Goal: Navigation & Orientation: Find specific page/section

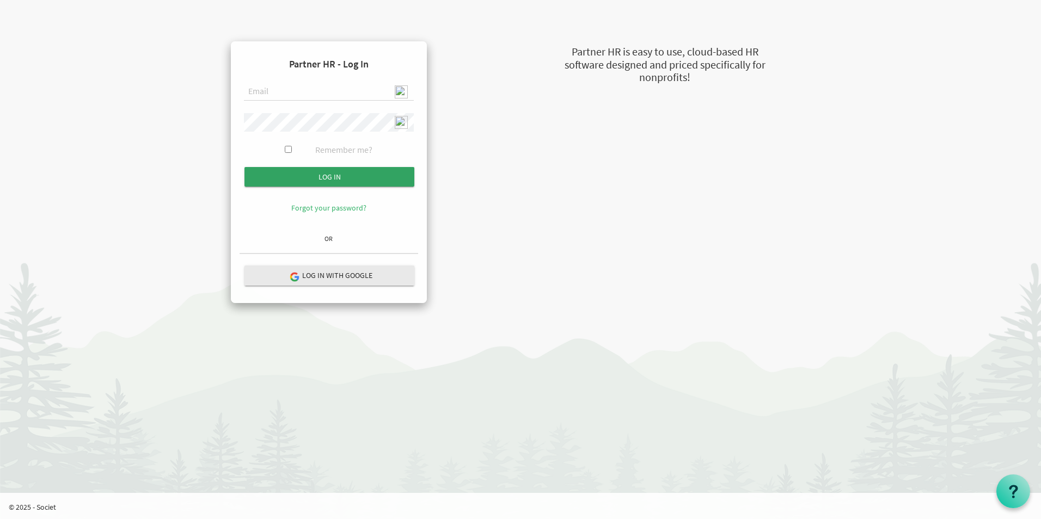
type input "[EMAIL_ADDRESS][DOMAIN_NAME]"
click at [365, 179] on input "Log in" at bounding box center [329, 177] width 170 height 20
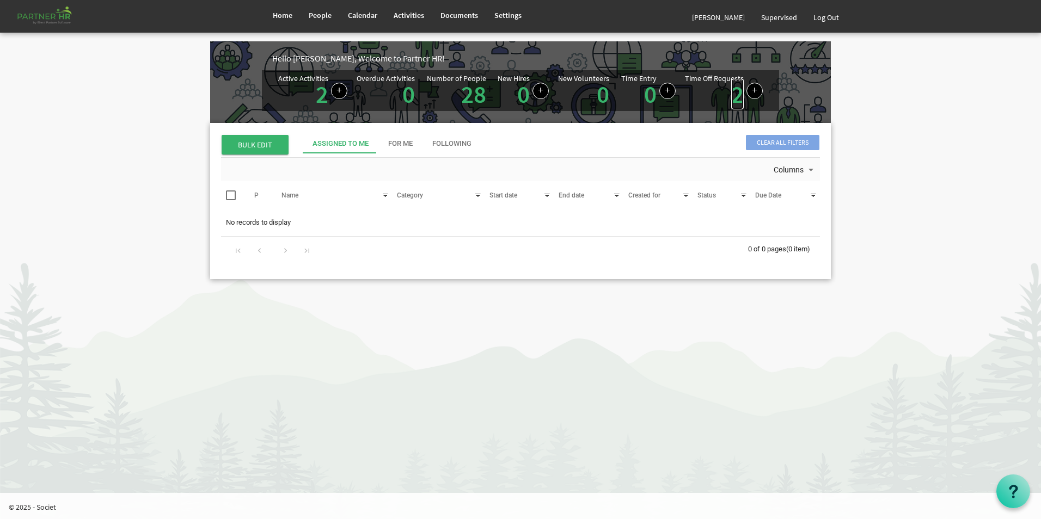
drag, startPoint x: 733, startPoint y: 102, endPoint x: 728, endPoint y: 105, distance: 5.9
click at [733, 102] on link "2" at bounding box center [737, 94] width 13 height 30
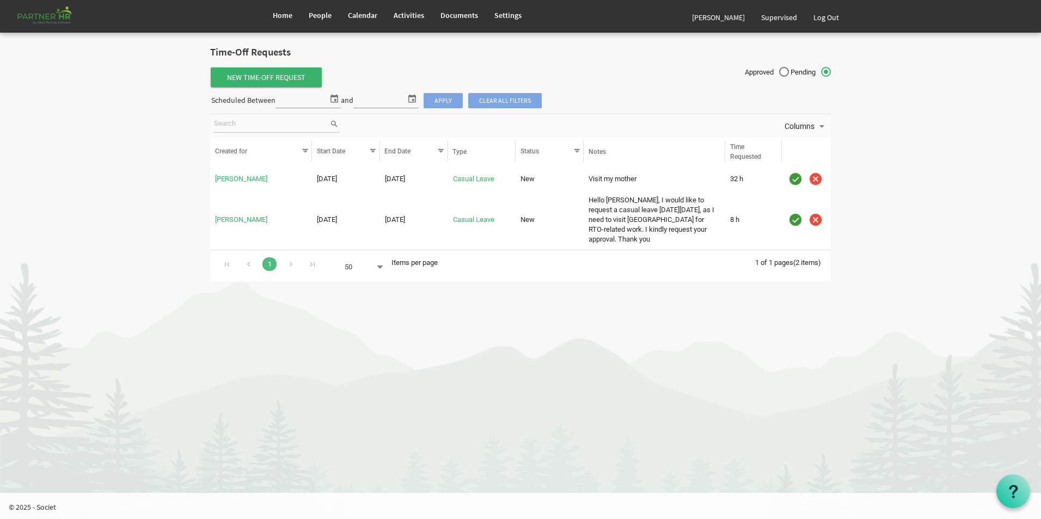
click at [716, 323] on html "Home People Calendar" at bounding box center [520, 259] width 1041 height 519
click at [794, 182] on img "is template cell column header" at bounding box center [795, 179] width 16 height 16
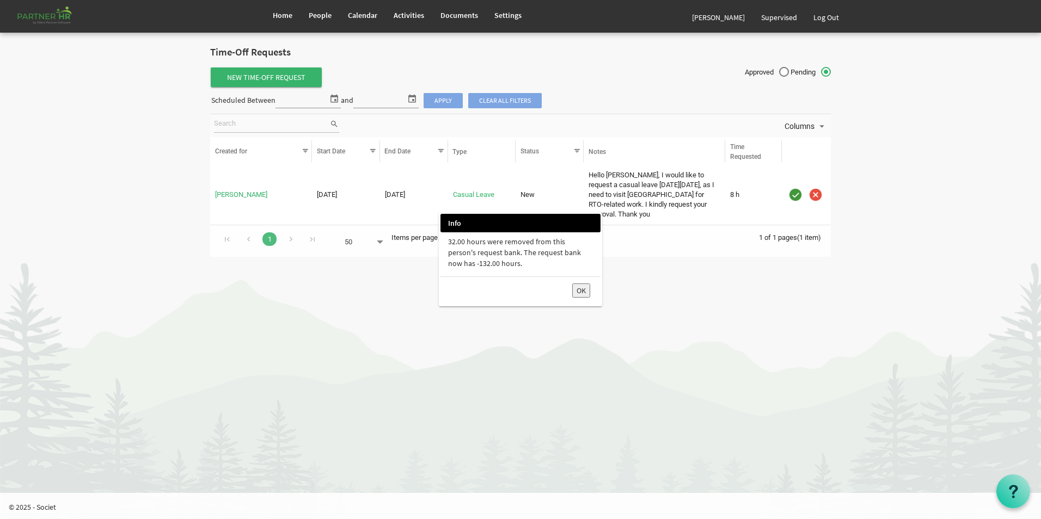
click at [587, 297] on button "OK" at bounding box center [581, 291] width 18 height 14
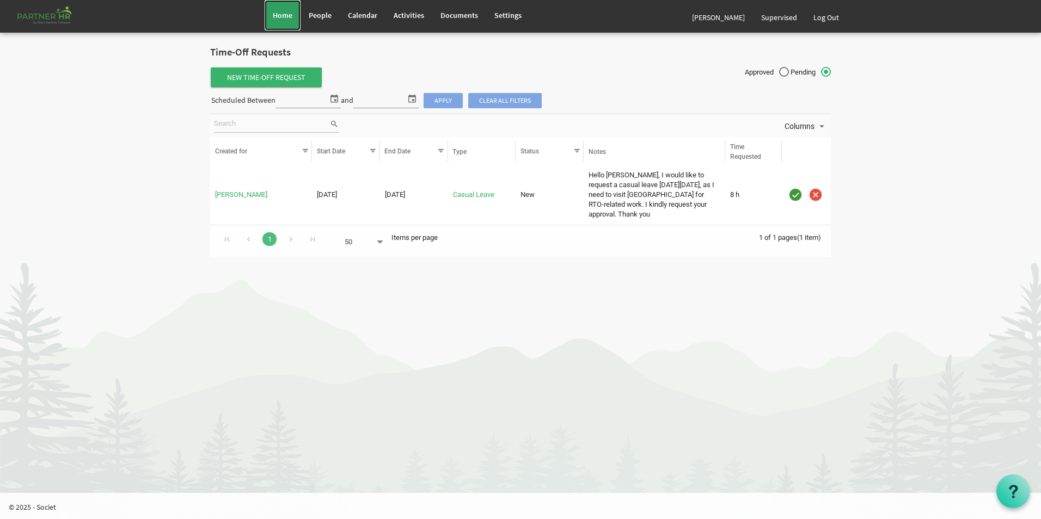
click at [289, 23] on link "Home" at bounding box center [283, 15] width 36 height 30
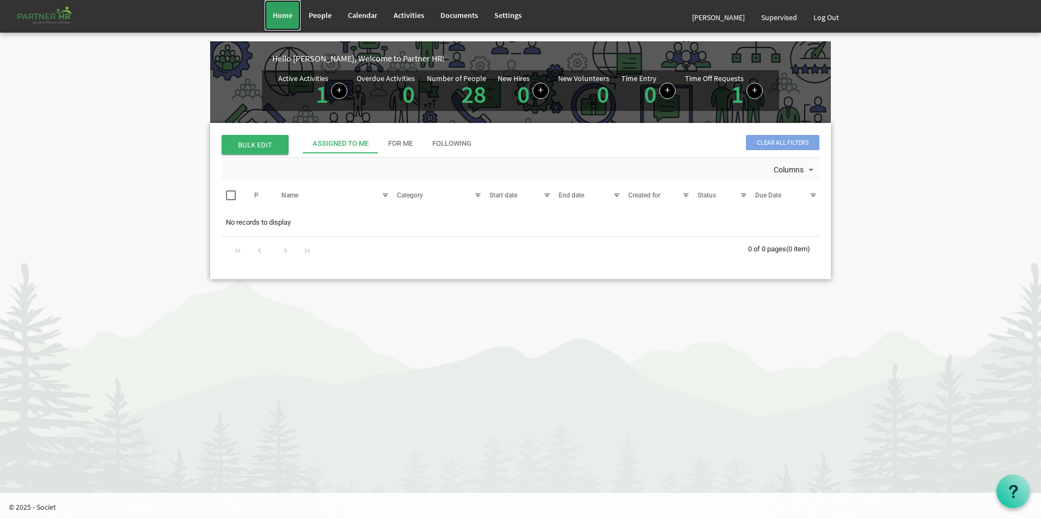
click at [298, 19] on link "Home" at bounding box center [283, 15] width 36 height 30
click at [370, 19] on span "Calendar" at bounding box center [362, 15] width 29 height 10
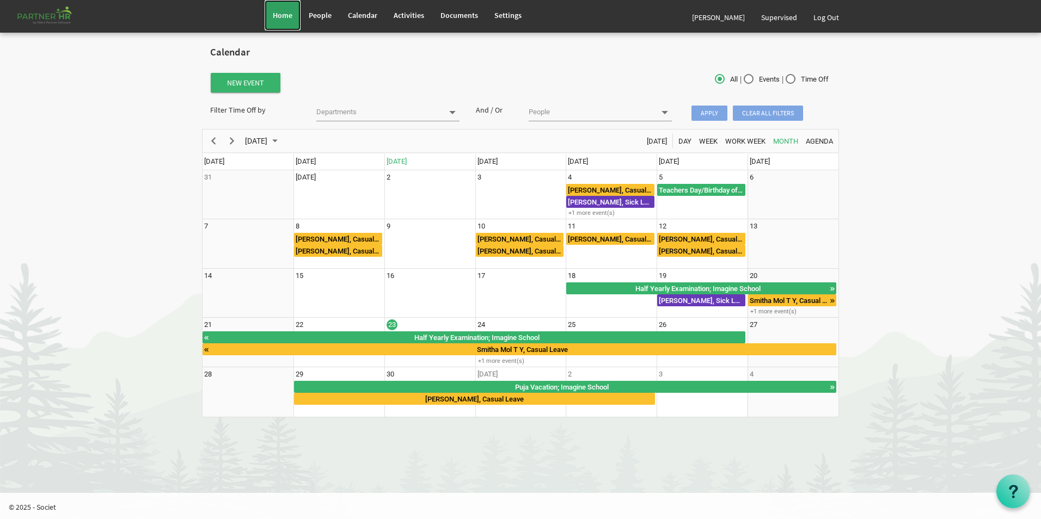
click at [279, 17] on span "Home" at bounding box center [283, 15] width 20 height 10
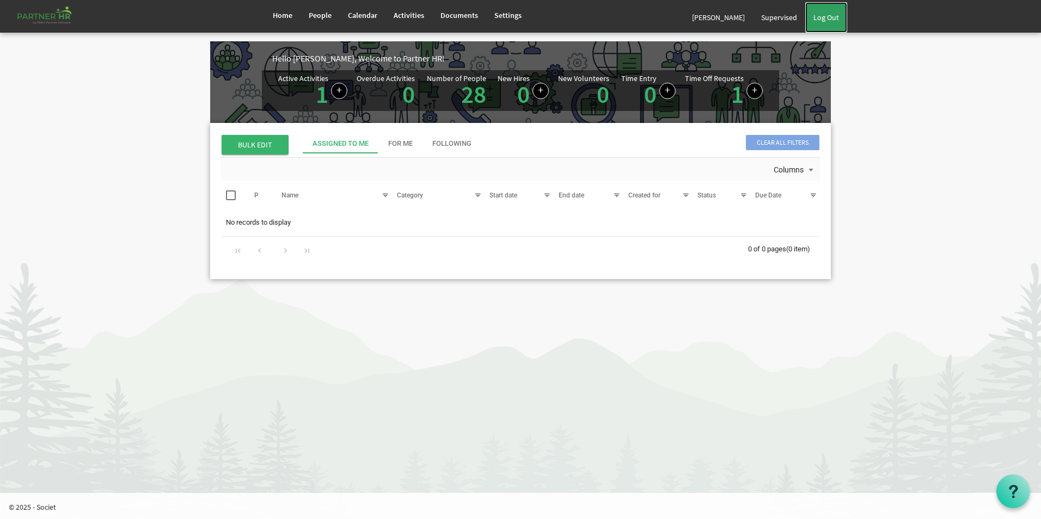
click at [818, 16] on link "Log Out" at bounding box center [826, 17] width 42 height 30
